Goal: Task Accomplishment & Management: Complete application form

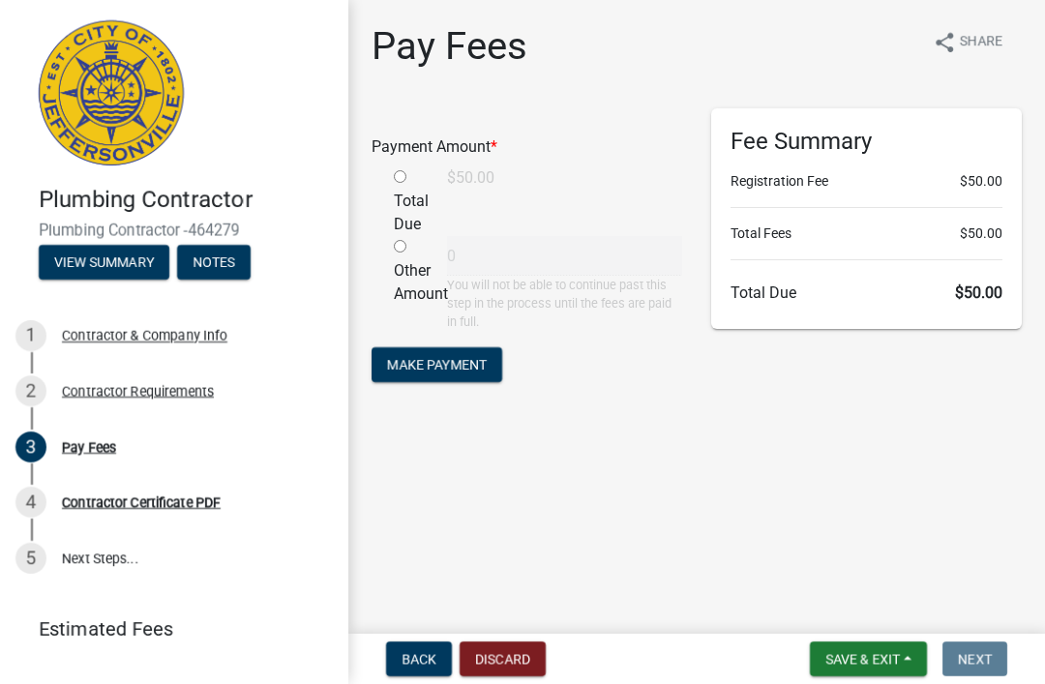
click at [396, 182] on input "radio" at bounding box center [400, 176] width 13 height 13
radio input "true"
type input "50"
click at [458, 375] on button "Make Payment" at bounding box center [437, 365] width 131 height 35
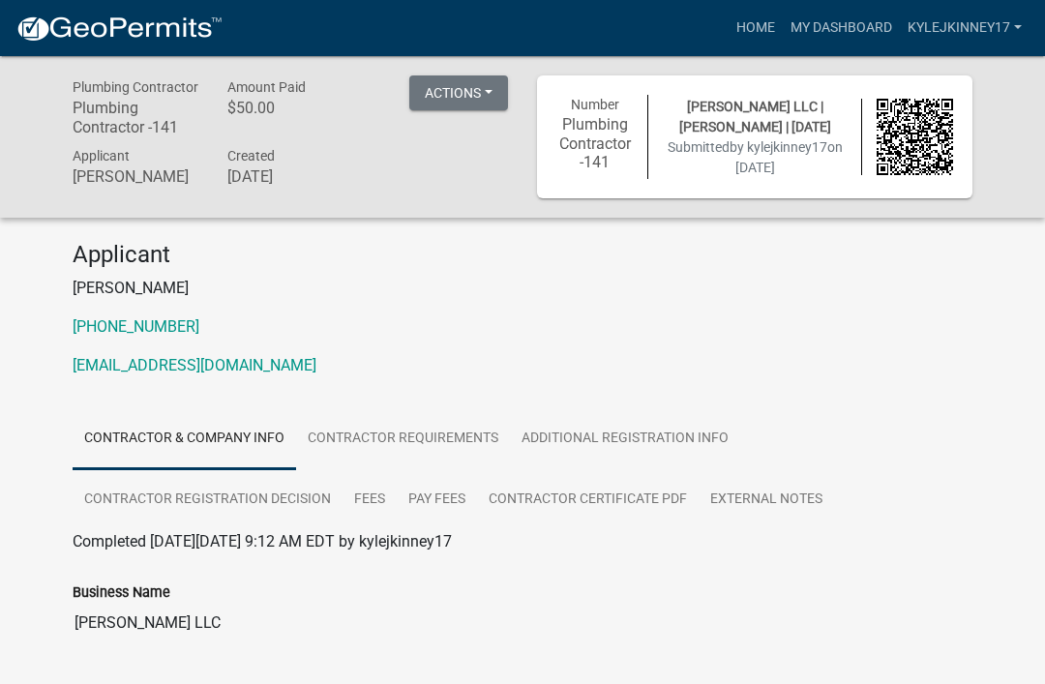
click at [456, 85] on button "Actions" at bounding box center [458, 93] width 99 height 35
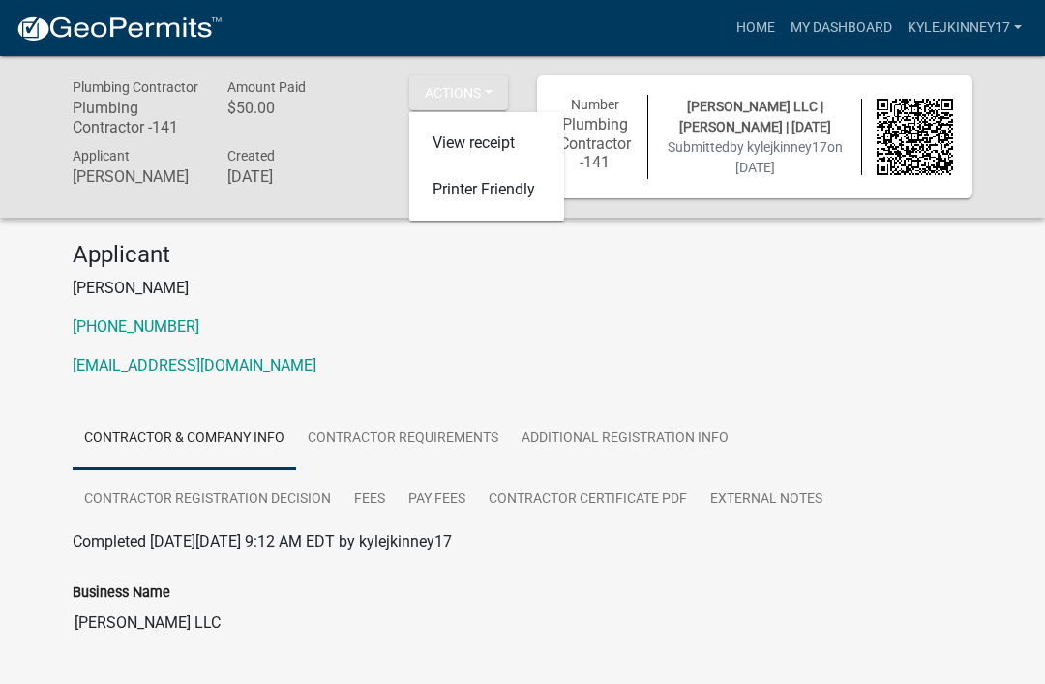
click at [460, 324] on p "812-705-3741" at bounding box center [523, 327] width 900 height 23
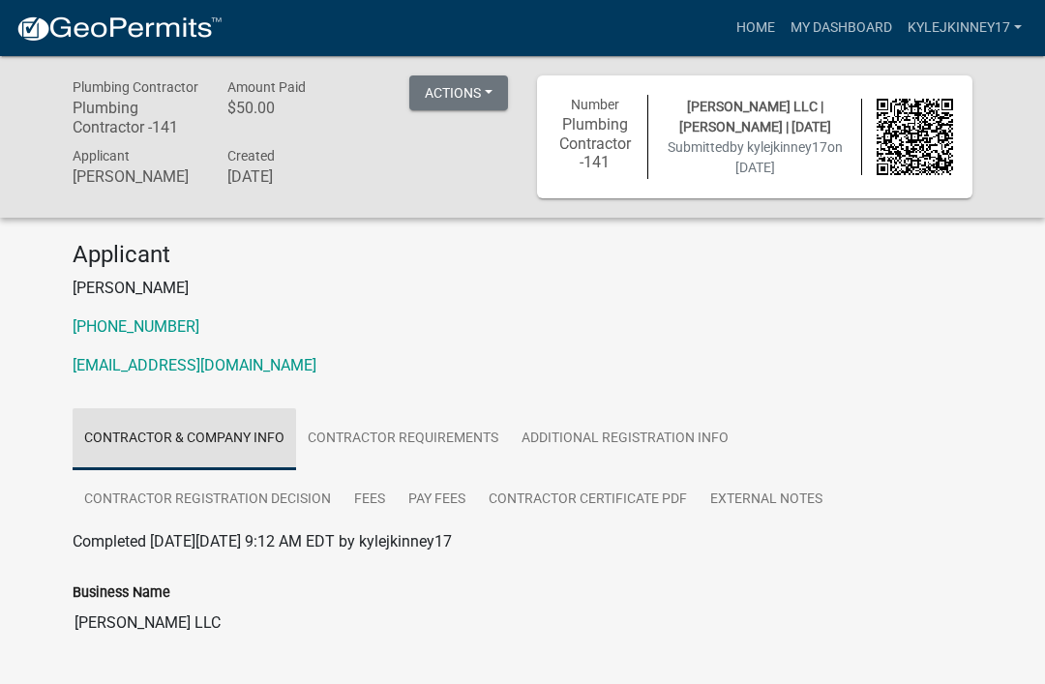
click at [216, 426] on link "Contractor & Company Info" at bounding box center [185, 440] width 224 height 62
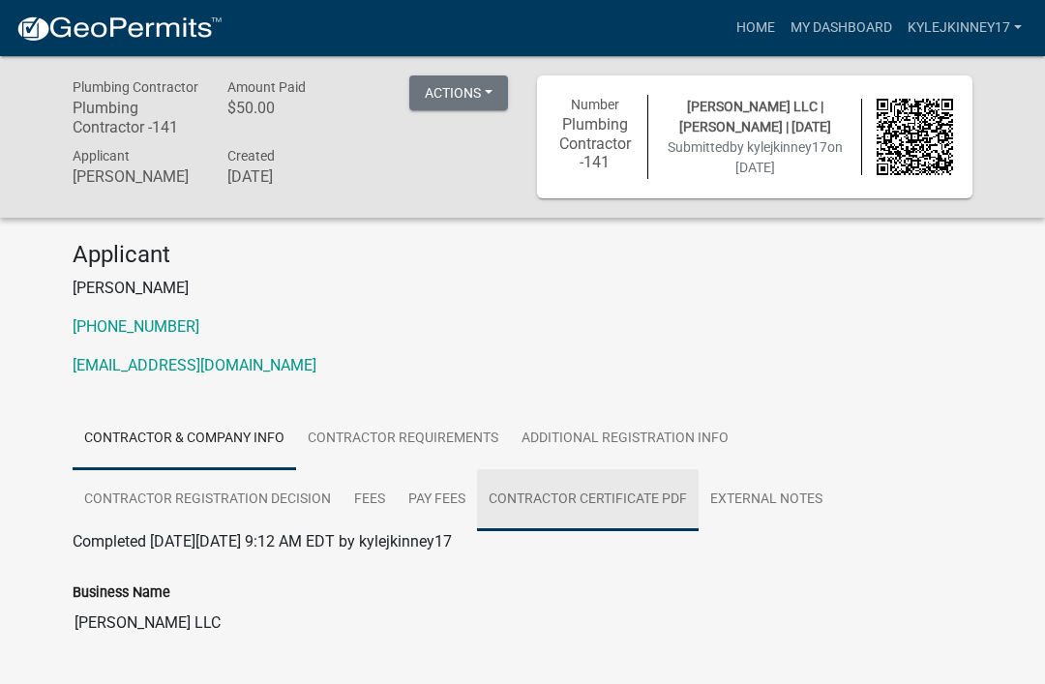
click at [558, 506] on link "Contractor Certificate PDF" at bounding box center [588, 501] width 222 height 62
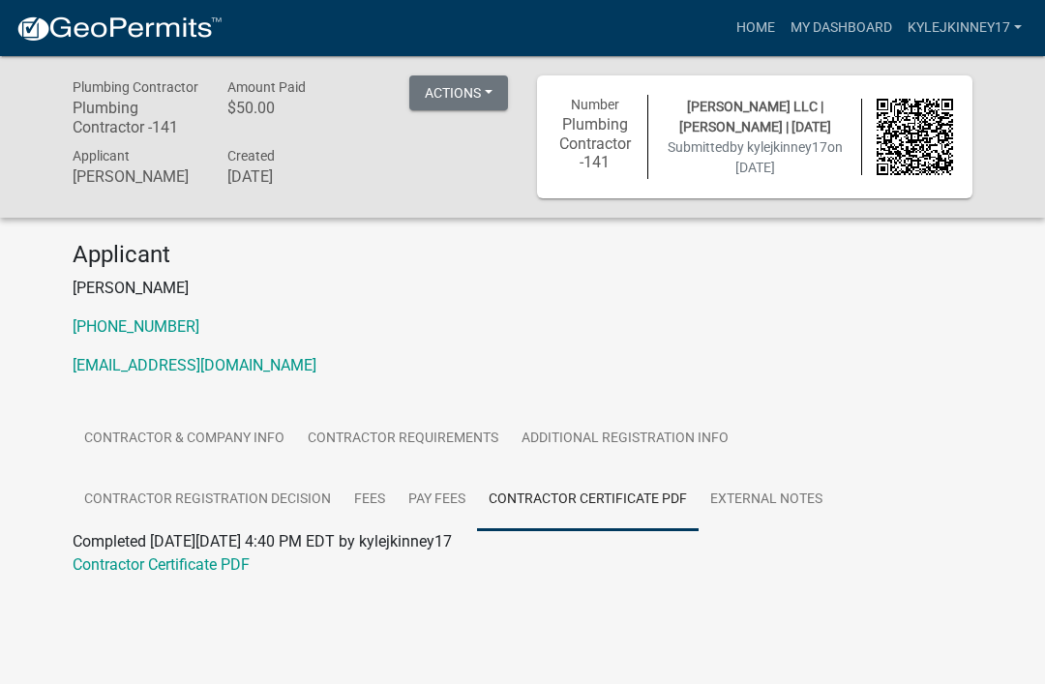
click at [174, 569] on link "Contractor Certificate PDF" at bounding box center [161, 565] width 177 height 18
